Goal: Task Accomplishment & Management: Complete application form

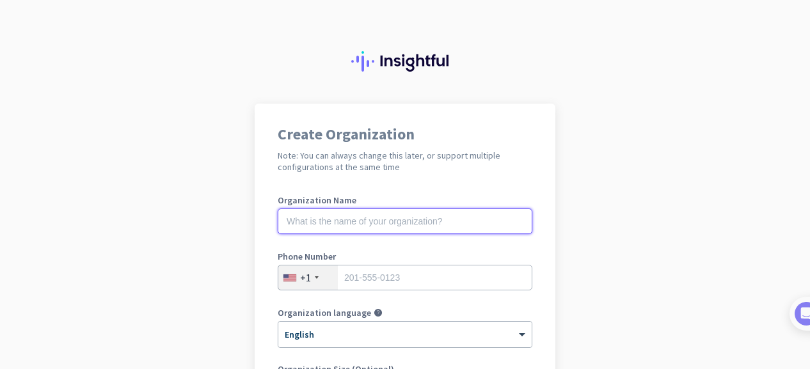
click at [358, 229] on input "text" at bounding box center [405, 222] width 255 height 26
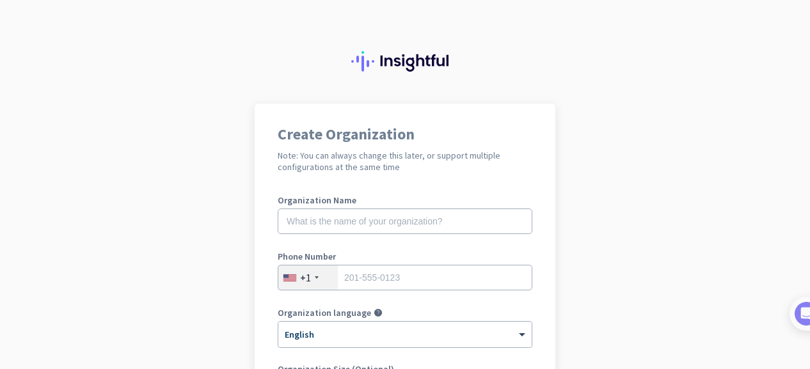
click at [528, 189] on div "Create Organization Note: You can always change this later, or support multiple…" at bounding box center [405, 349] width 301 height 490
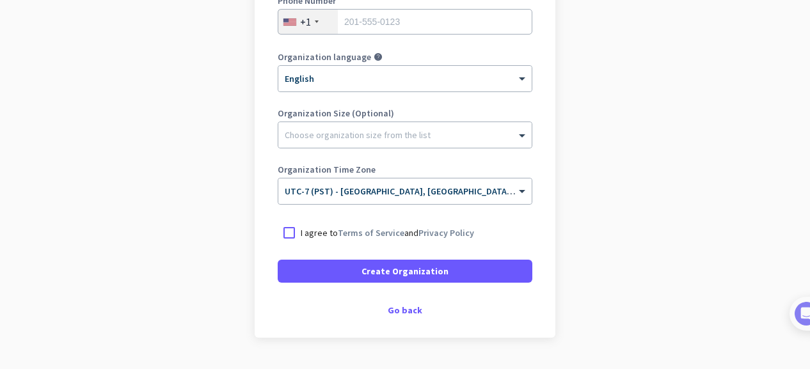
scroll to position [289, 0]
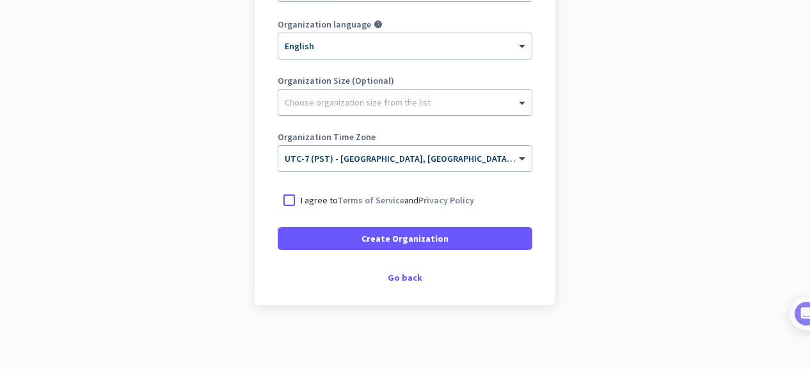
click at [324, 196] on p "I agree to Terms of Service and Privacy Policy" at bounding box center [387, 200] width 173 height 13
click at [0, 0] on input "I agree to Terms of Service and Privacy Policy" at bounding box center [0, 0] width 0 height 0
drag, startPoint x: 335, startPoint y: 115, endPoint x: 591, endPoint y: 51, distance: 264.0
click at [591, 51] on app-onboarding-organization "Create Organization Note: You can always change this later, or support multiple…" at bounding box center [405, 92] width 810 height 554
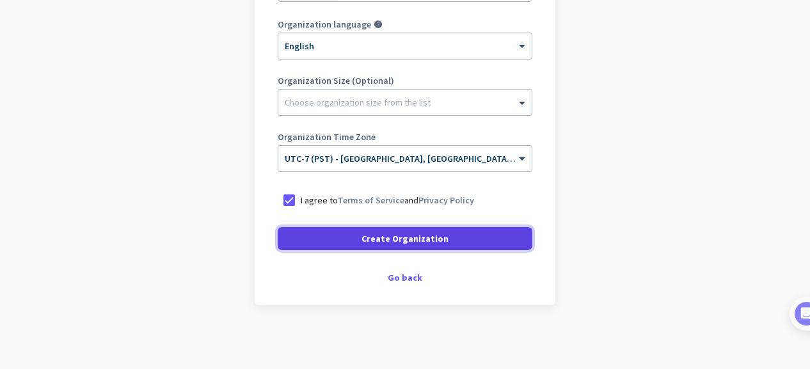
click at [463, 241] on span at bounding box center [405, 238] width 255 height 31
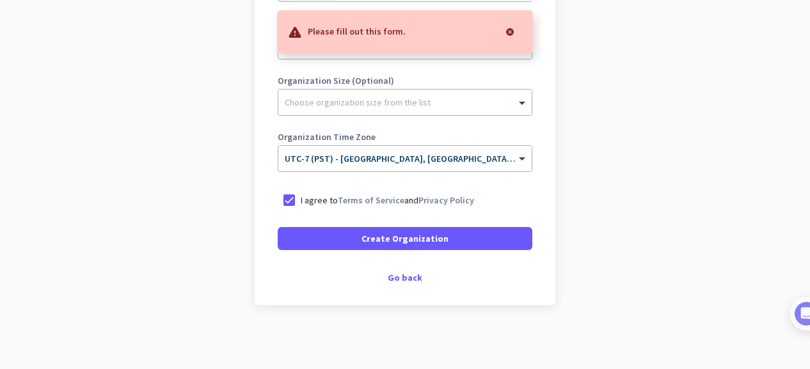
click at [774, 40] on app-onboarding-organization "Create Organization Note: You can always change this later, or support multiple…" at bounding box center [405, 92] width 810 height 554
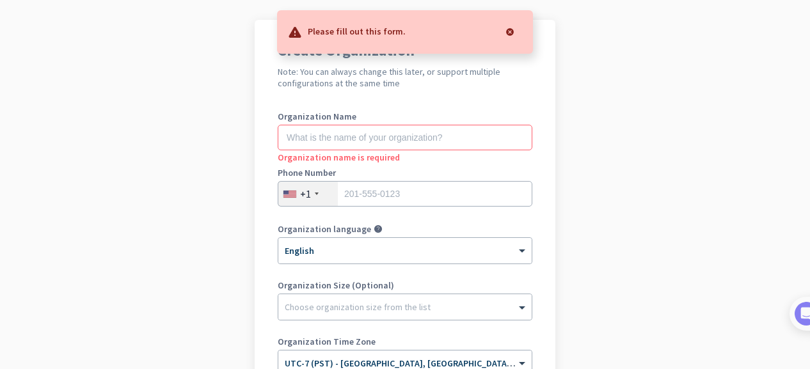
scroll to position [58, 0]
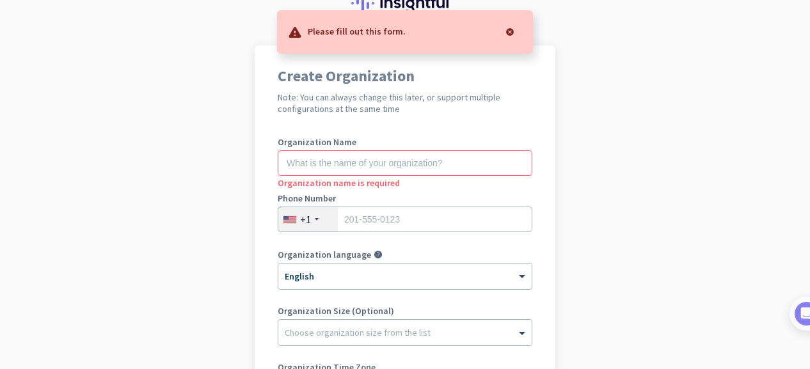
click at [372, 177] on div "Organization name is required" at bounding box center [405, 182] width 255 height 13
click at [374, 164] on input "text" at bounding box center [405, 163] width 255 height 26
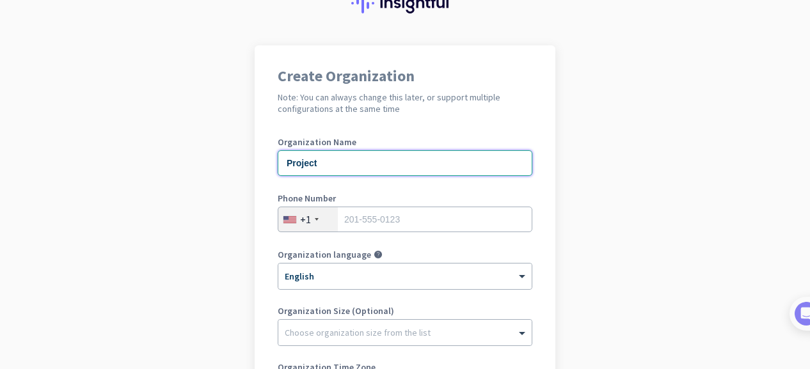
type input "Project"
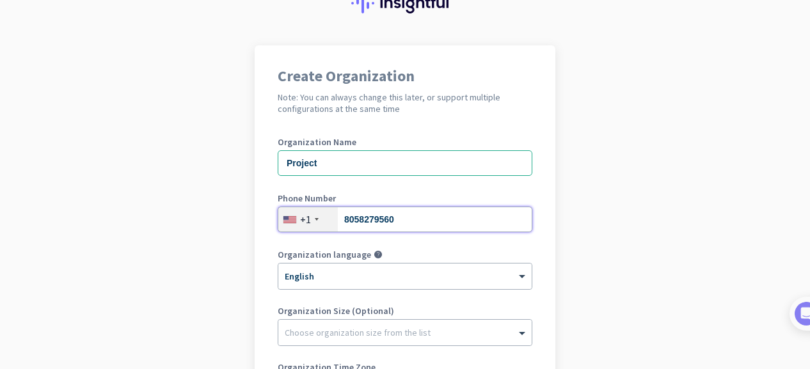
type input "8058279560"
click at [704, 180] on app-onboarding-organization "Create Organization Note: You can always change this later, or support multiple…" at bounding box center [405, 322] width 810 height 554
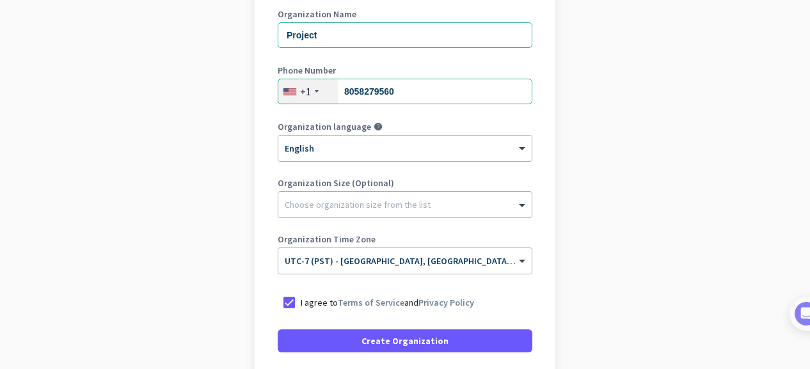
scroll to position [288, 0]
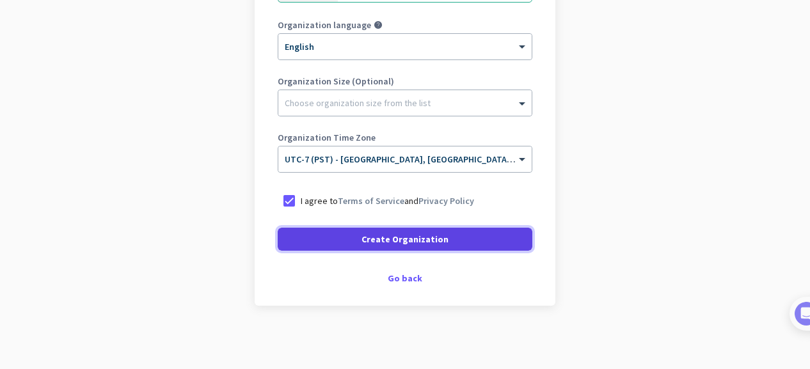
click at [417, 239] on span "Create Organization" at bounding box center [405, 239] width 87 height 13
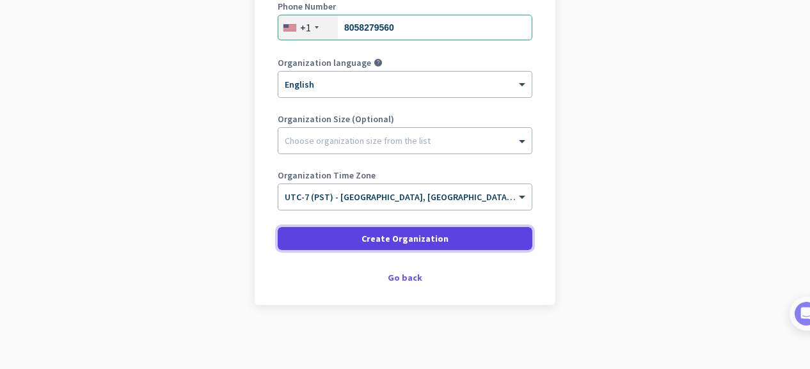
scroll to position [250, 0]
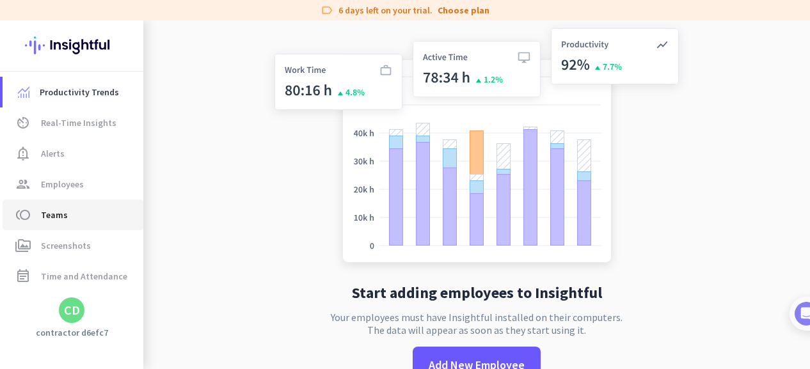
click at [41, 220] on span "Teams" at bounding box center [54, 214] width 27 height 15
